Goal: Transaction & Acquisition: Obtain resource

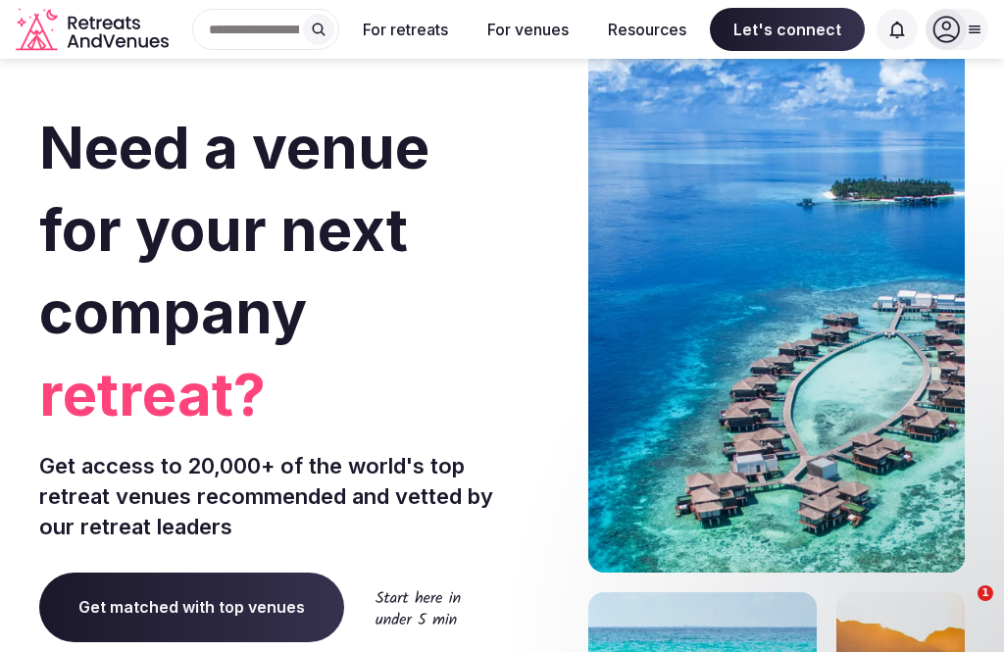
scroll to position [487, 0]
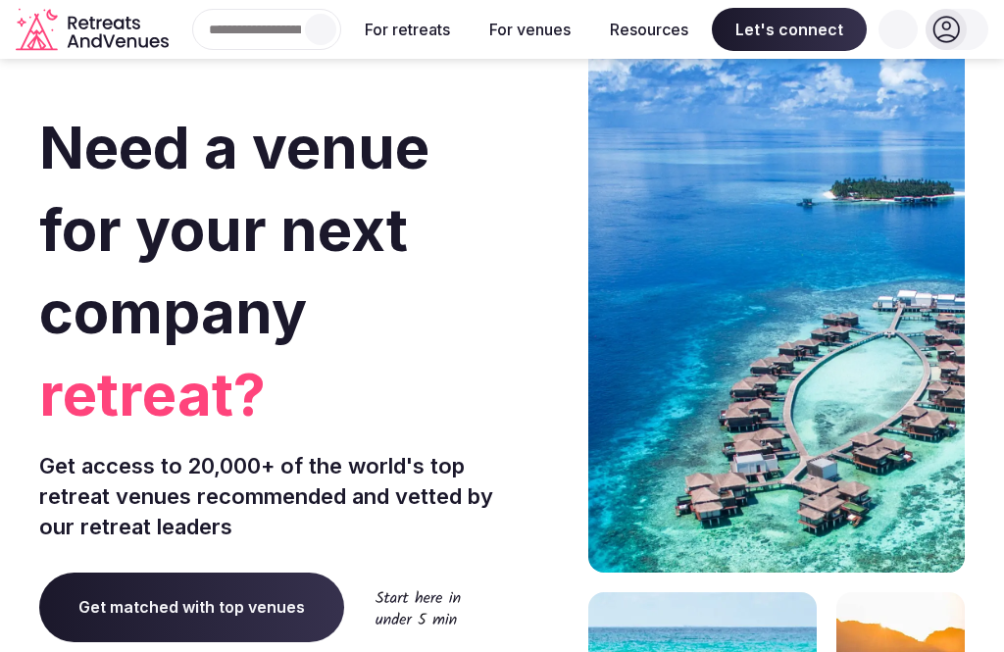
click at [586, 33] on button "For venues" at bounding box center [530, 29] width 113 height 43
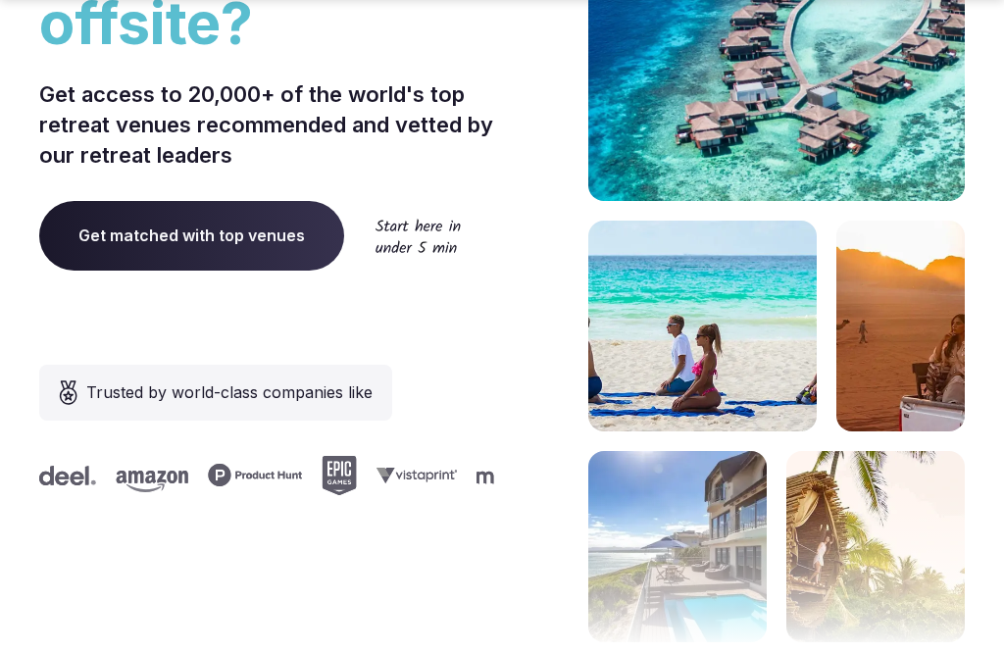
scroll to position [373, 0]
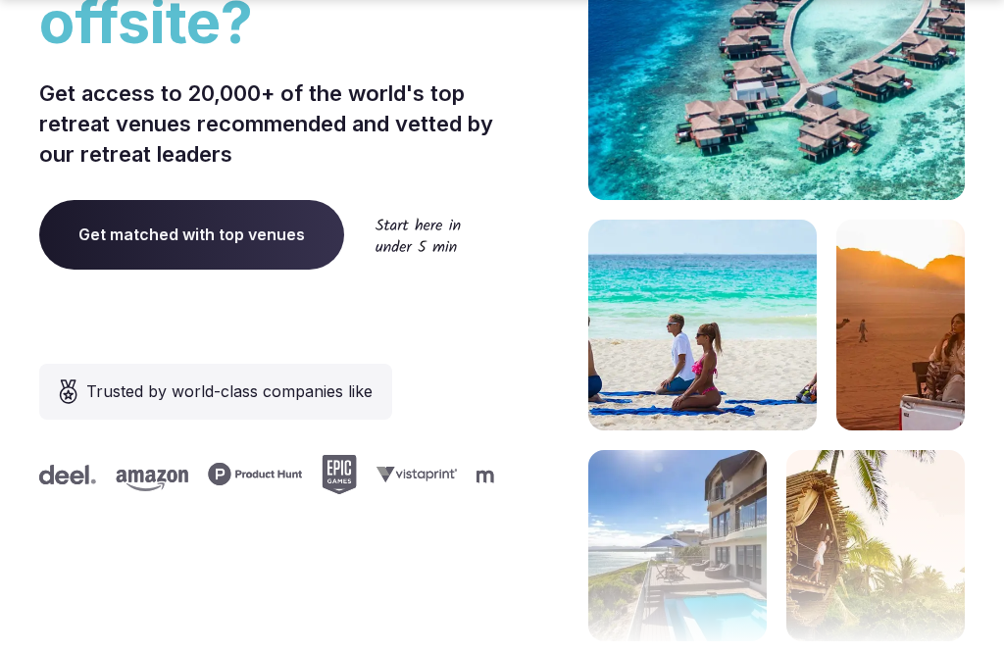
click at [196, 235] on span "Get matched with top venues" at bounding box center [191, 234] width 305 height 69
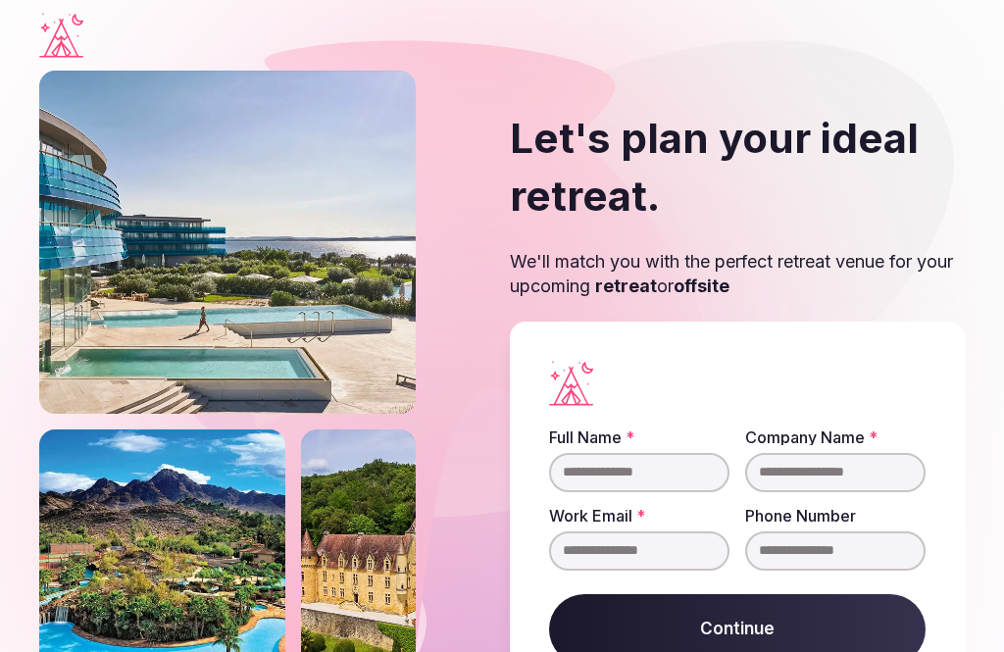
scroll to position [63, 0]
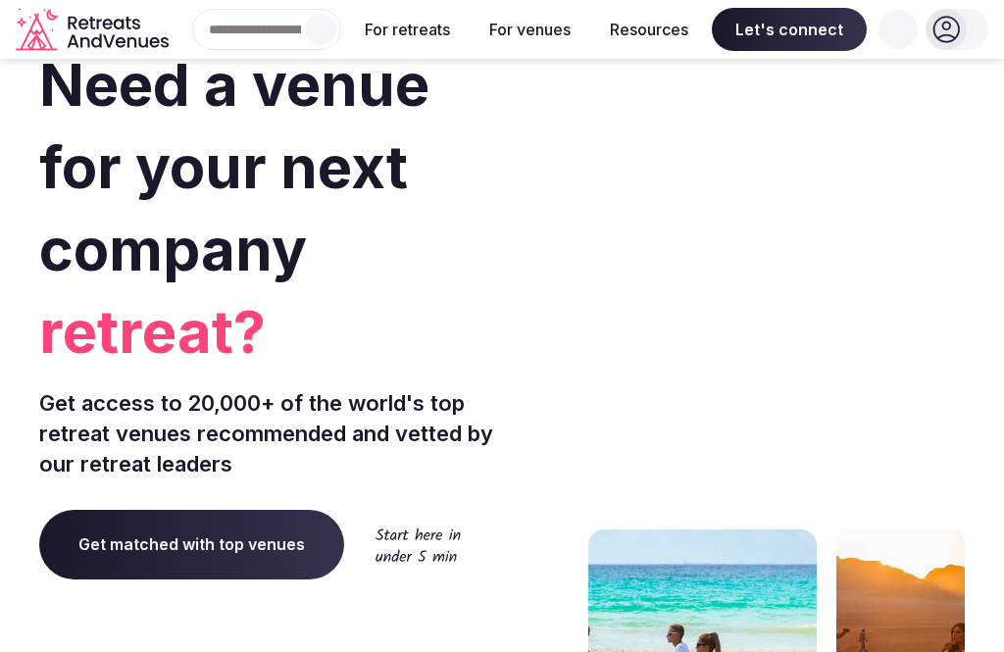
scroll to position [63, 0]
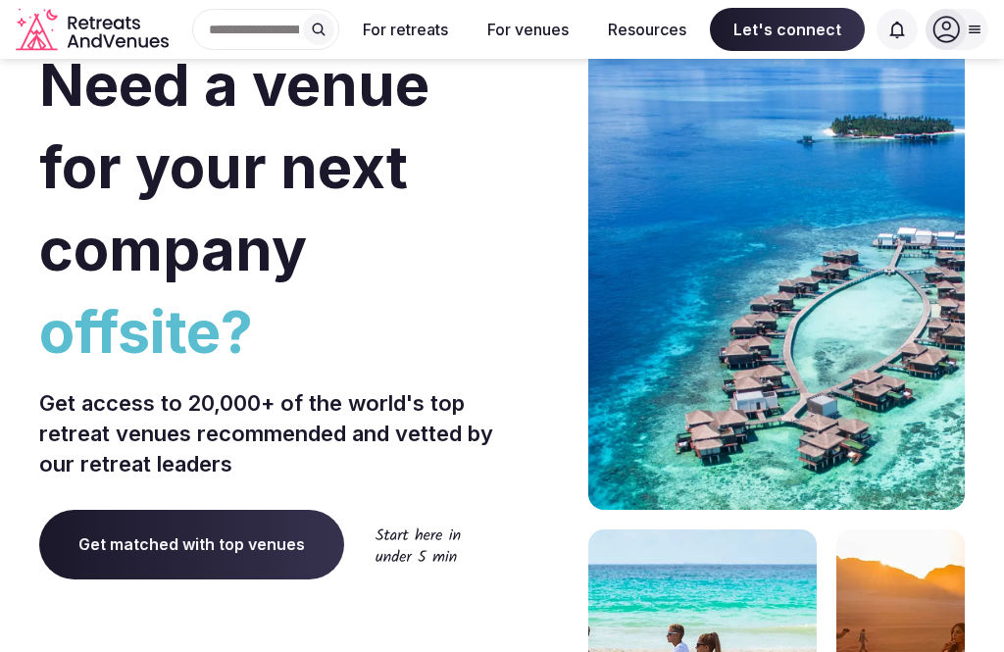
click at [206, 548] on span "Get matched with top venues" at bounding box center [191, 544] width 305 height 69
